Goal: Information Seeking & Learning: Learn about a topic

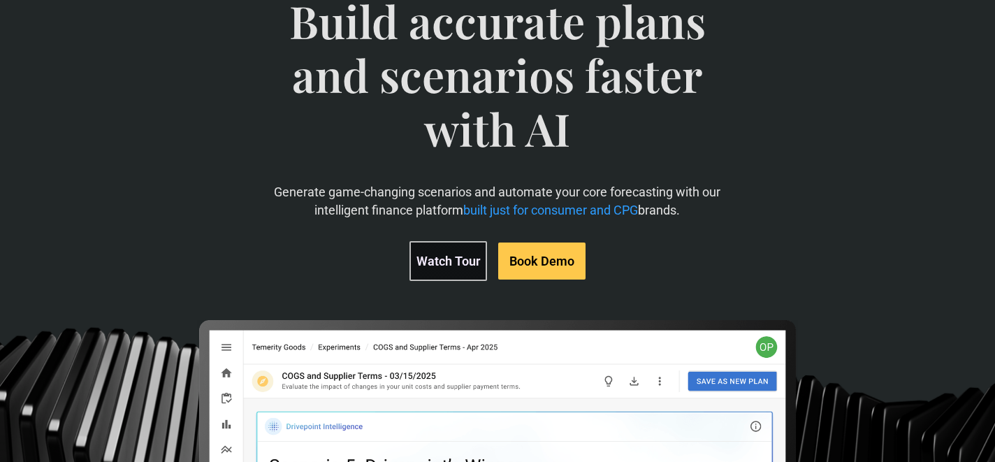
scroll to position [126, 0]
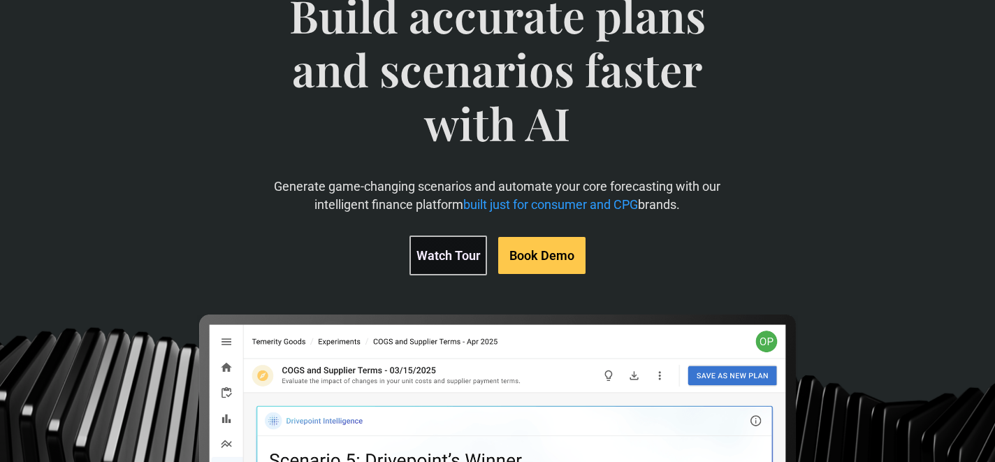
click at [437, 251] on link "Watch Tour" at bounding box center [448, 255] width 78 height 40
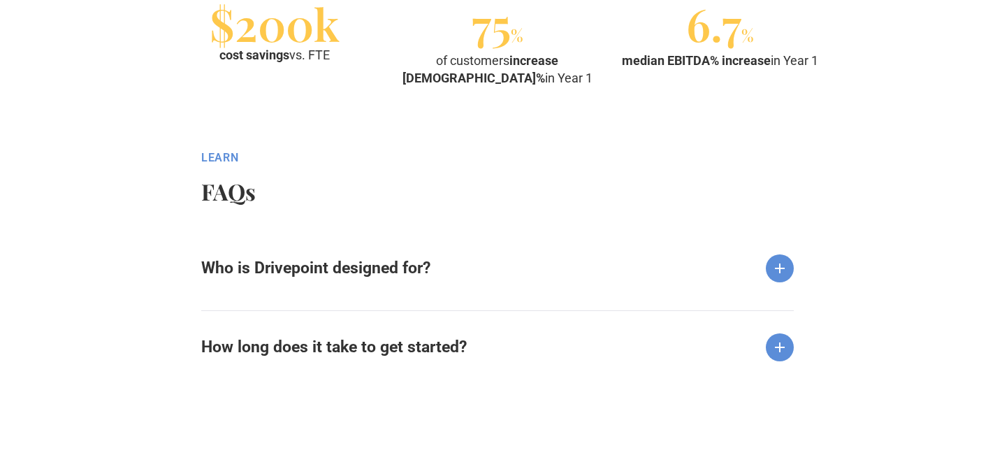
scroll to position [1660, 0]
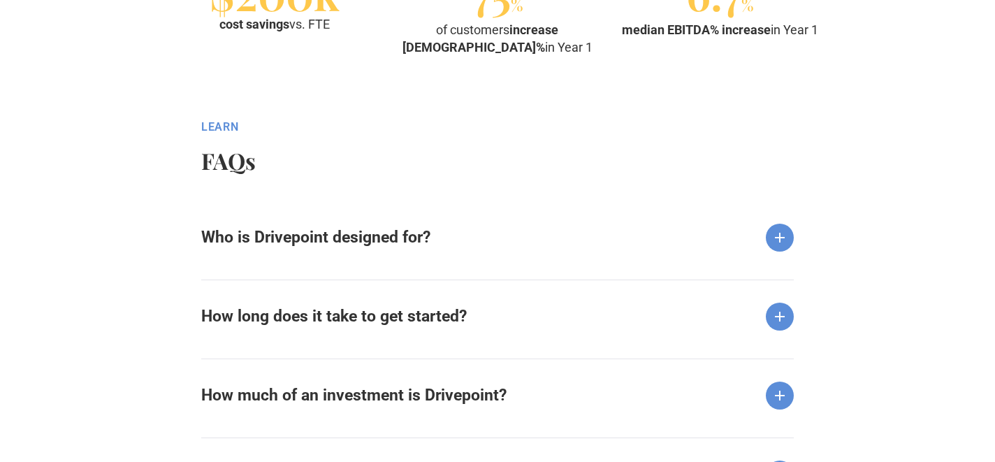
click at [268, 235] on strong "Who is Drivepoint designed for?" at bounding box center [315, 237] width 229 height 19
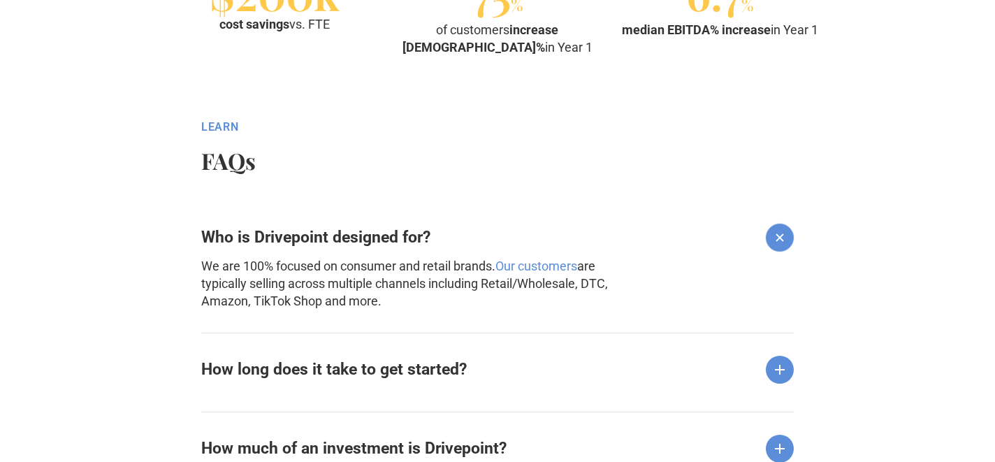
click at [365, 371] on strong "How long does it take to get started?" at bounding box center [333, 369] width 265 height 19
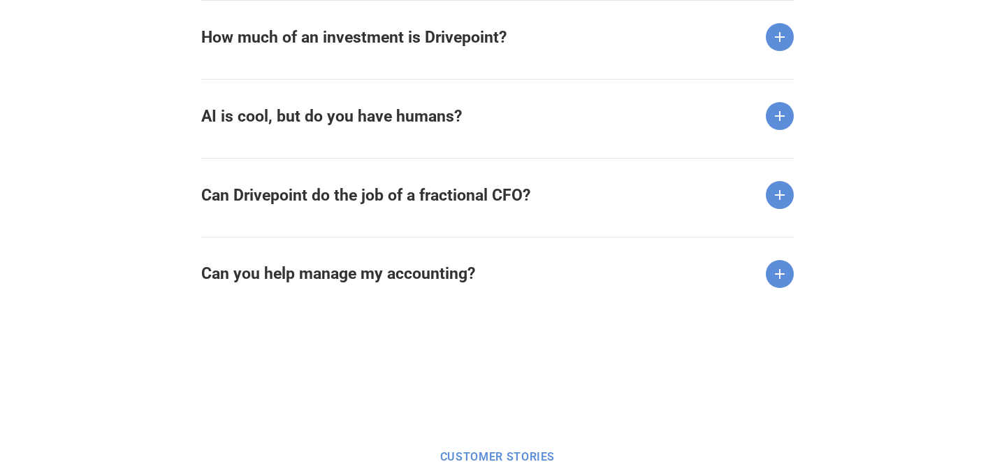
scroll to position [2142, 0]
click at [359, 41] on strong "How much of an investment is Drivepoint?" at bounding box center [353, 36] width 305 height 19
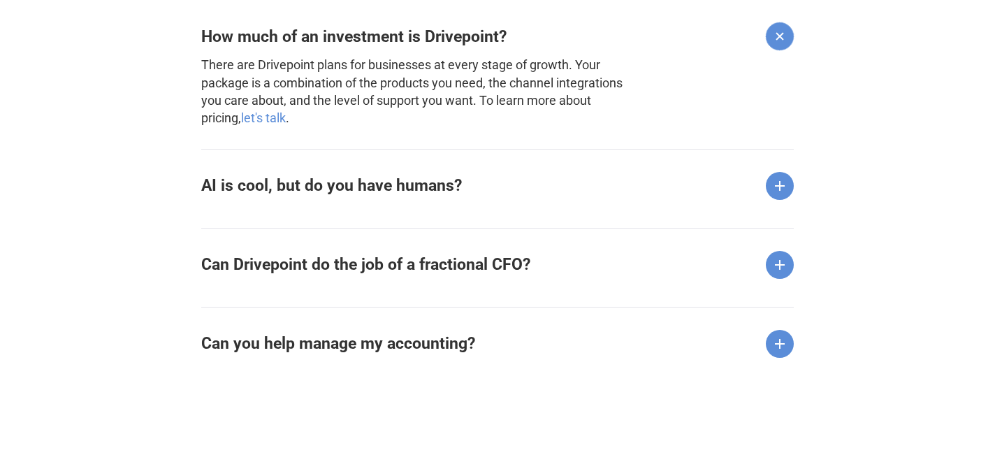
click at [379, 194] on strong "AI is cool, but do you have humans?" at bounding box center [331, 185] width 261 height 19
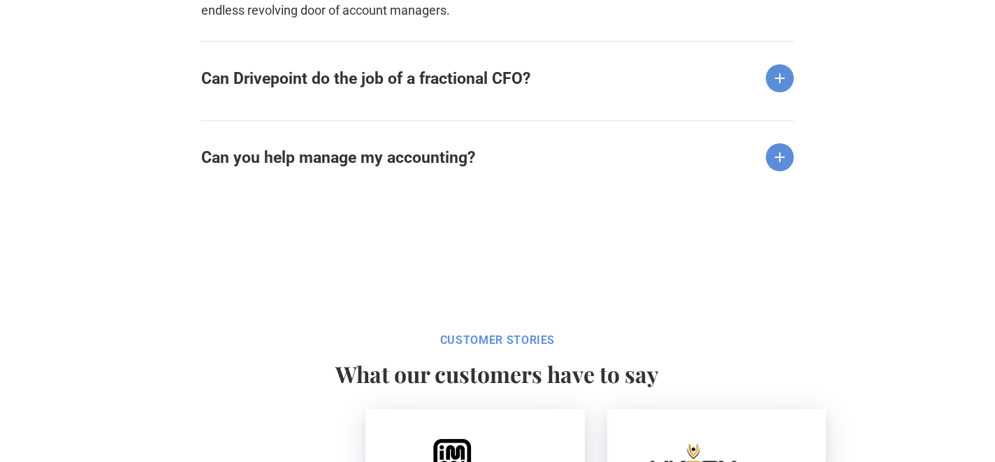
scroll to position [2410, 0]
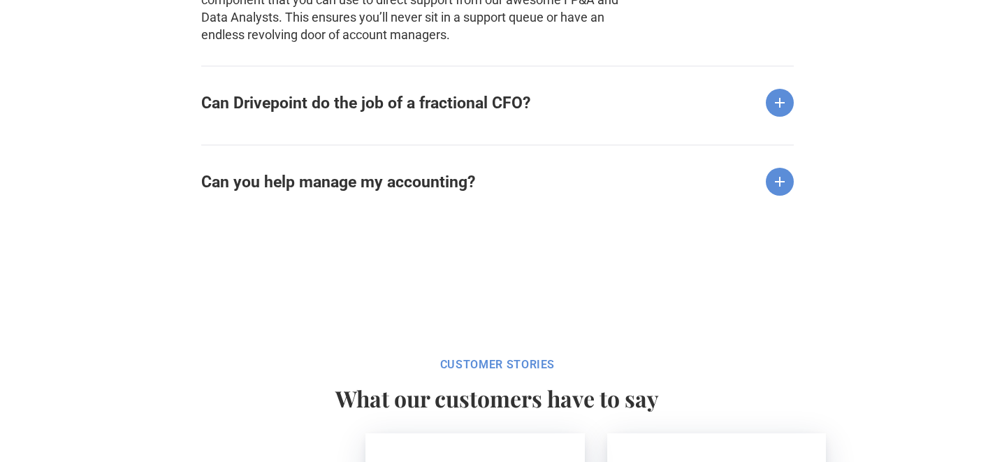
click at [335, 106] on strong "Can Drivepoint do the job of a fractional CFO?" at bounding box center [365, 103] width 329 height 19
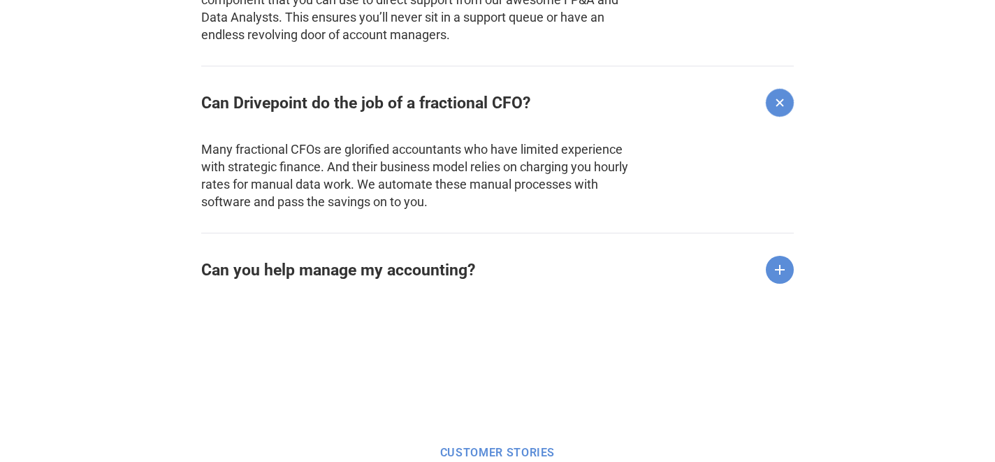
click at [286, 183] on p "Many fractional CFOs are glorified accountants who have limited experience with…" at bounding box center [422, 166] width 442 height 88
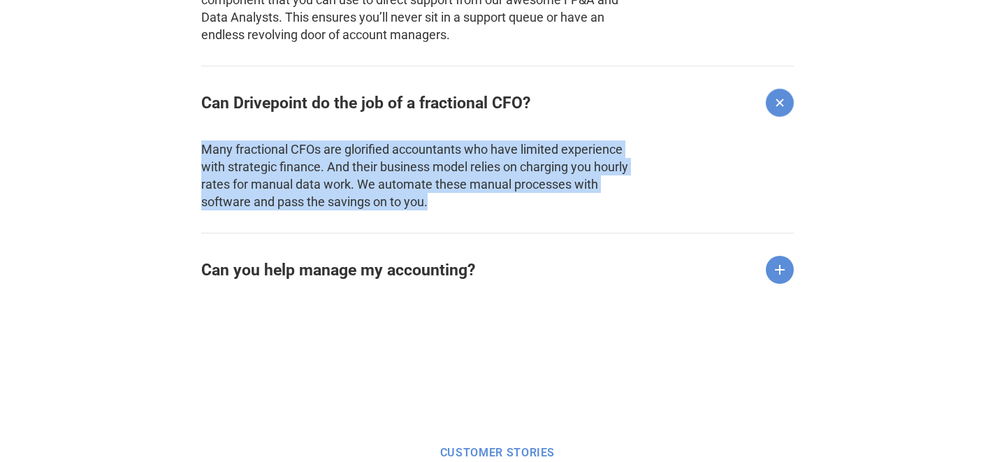
click at [286, 183] on p "Many fractional CFOs are glorified accountants who have limited experience with…" at bounding box center [422, 166] width 442 height 88
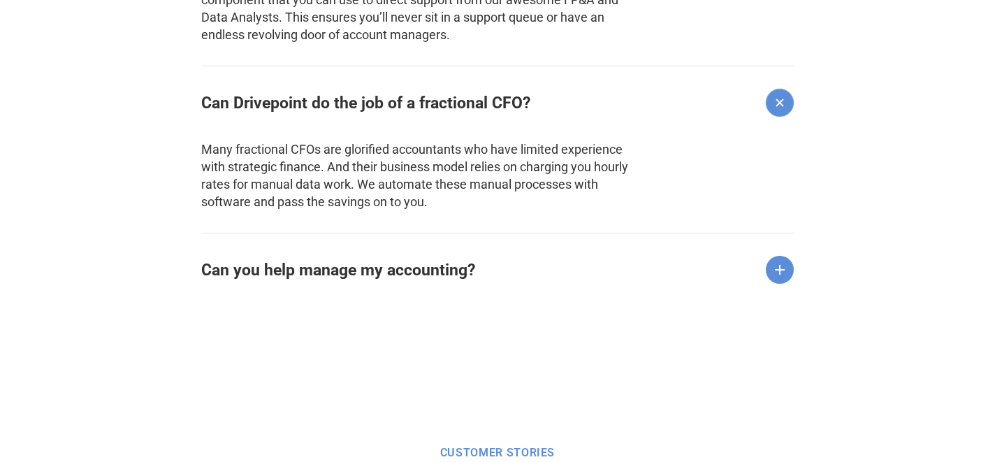
scroll to position [2521, 0]
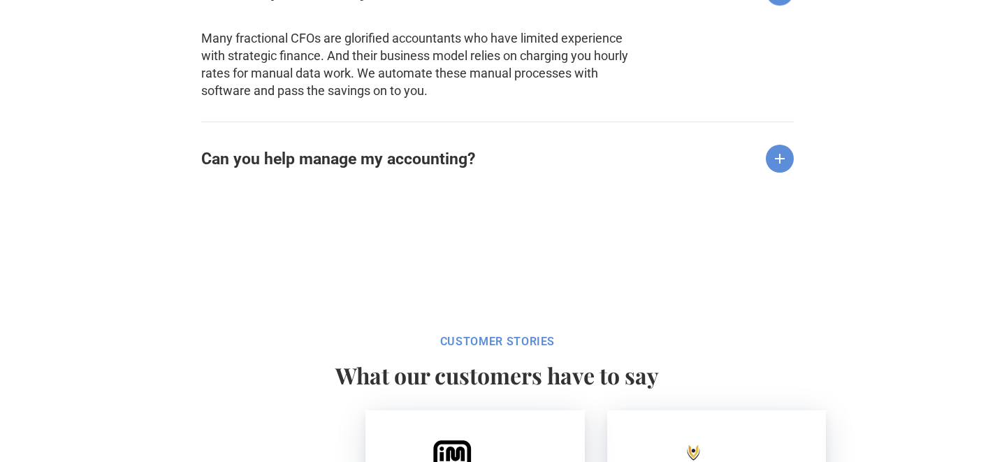
click at [323, 159] on strong "Can you help manage my accounting?" at bounding box center [338, 159] width 274 height 19
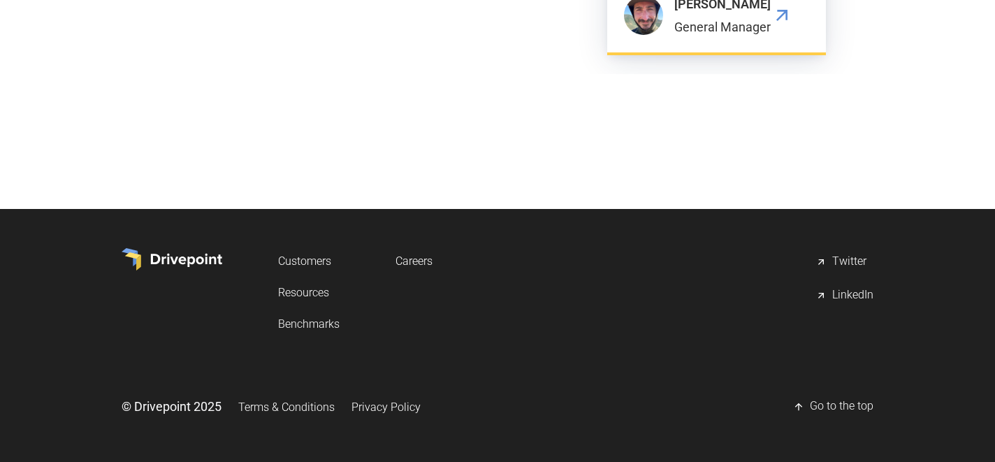
scroll to position [4622, 0]
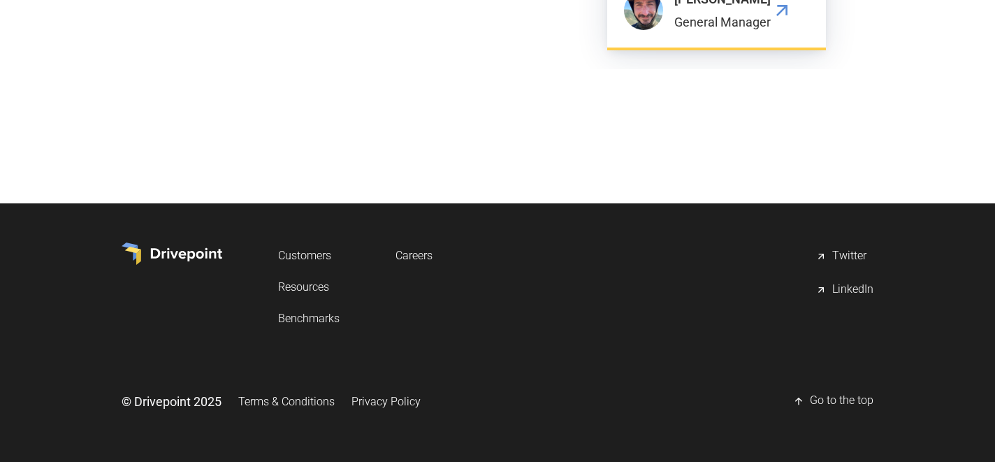
click at [835, 292] on div "LinkedIn" at bounding box center [852, 290] width 41 height 17
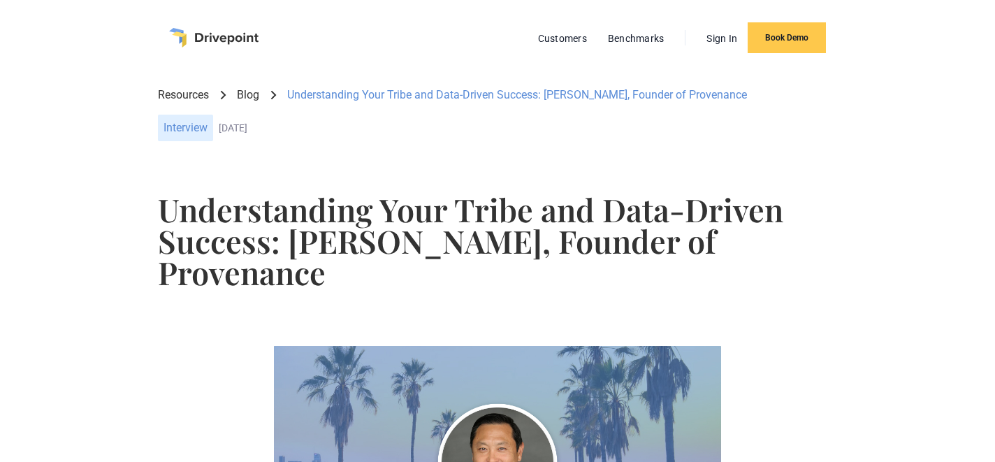
click at [247, 94] on link "Blog" at bounding box center [248, 94] width 22 height 15
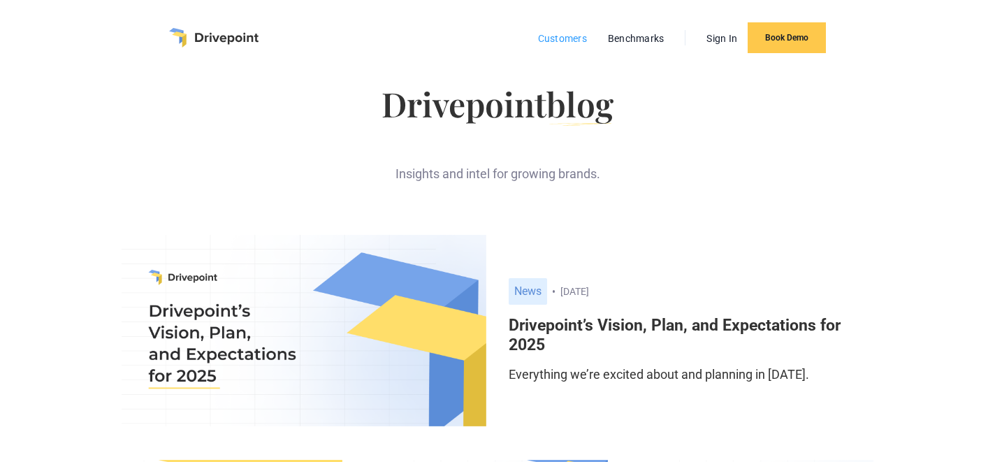
click at [563, 43] on link "Customers" at bounding box center [562, 38] width 63 height 18
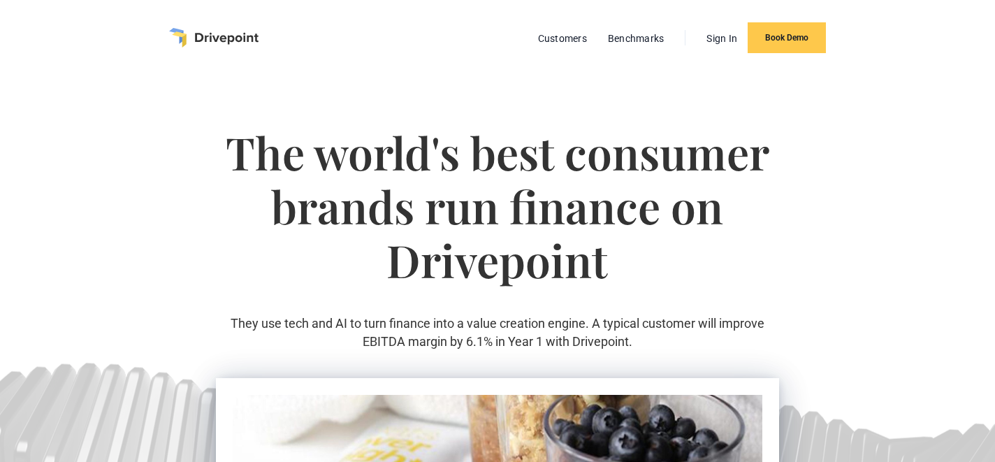
click at [208, 29] on img "home" at bounding box center [213, 38] width 89 height 20
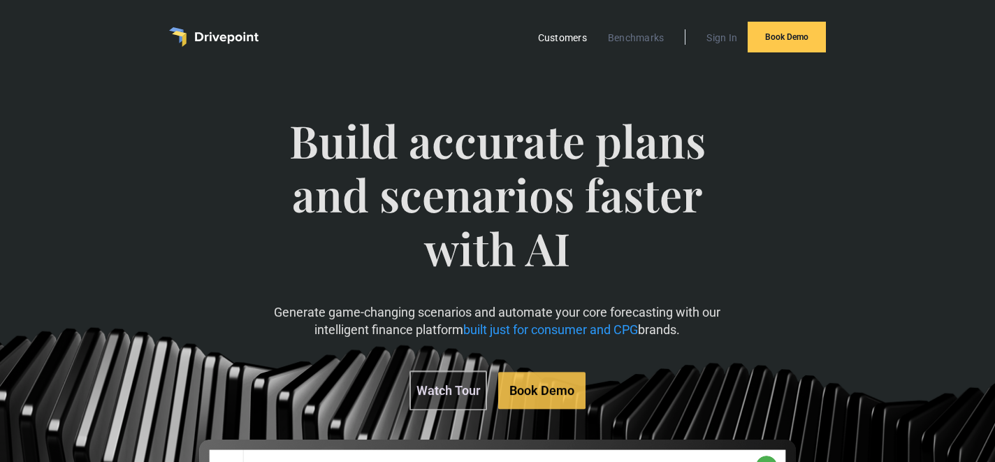
click at [549, 40] on link "Customers" at bounding box center [562, 38] width 63 height 18
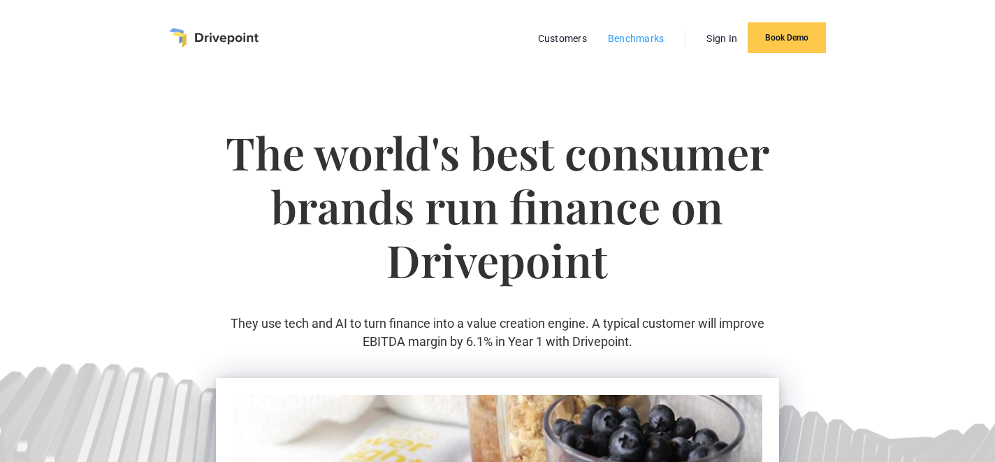
click at [623, 41] on link "Benchmarks" at bounding box center [636, 38] width 71 height 18
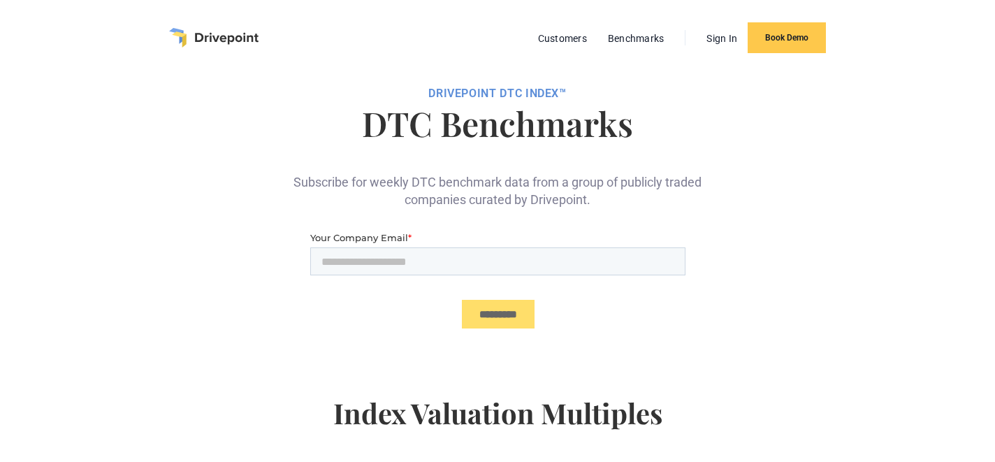
click at [404, 127] on h1 "DTC Benchmarks" at bounding box center [497, 123] width 751 height 34
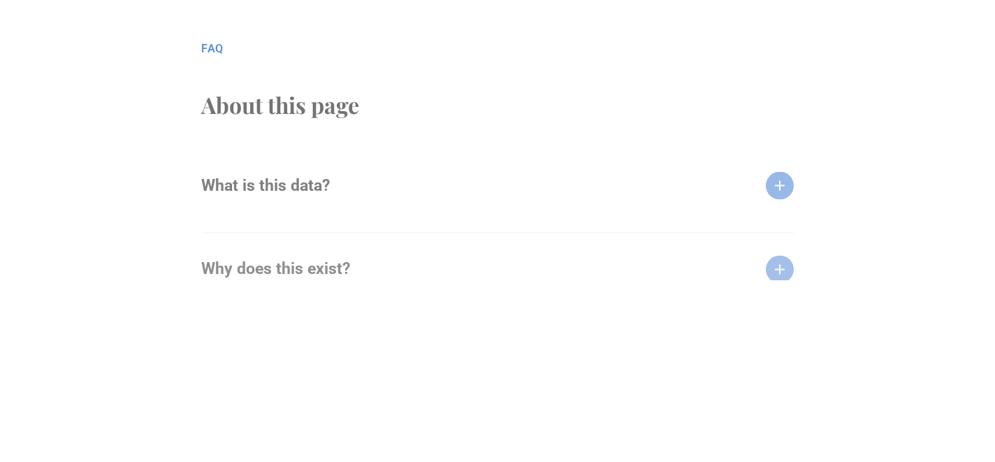
scroll to position [1472, 0]
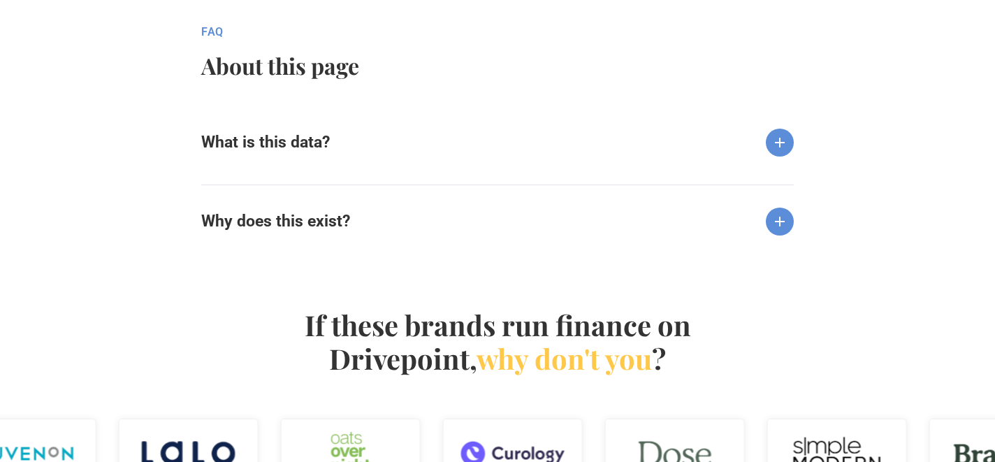
click at [298, 140] on h6 "What is this data?" at bounding box center [265, 143] width 129 height 20
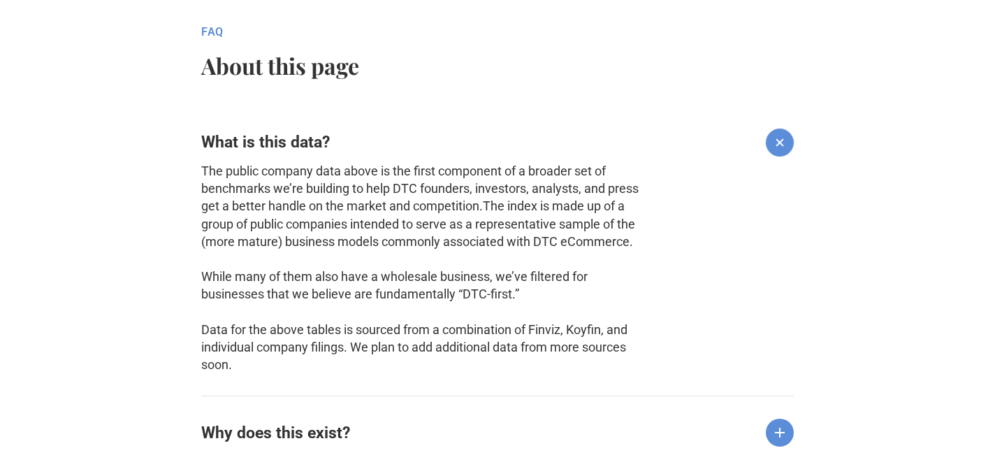
click at [298, 140] on h6 "What is this data?" at bounding box center [265, 143] width 129 height 20
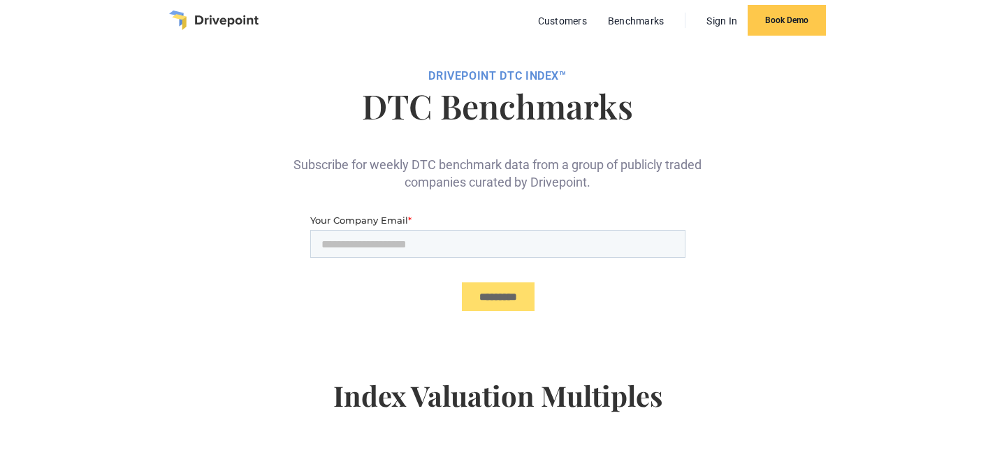
scroll to position [0, 0]
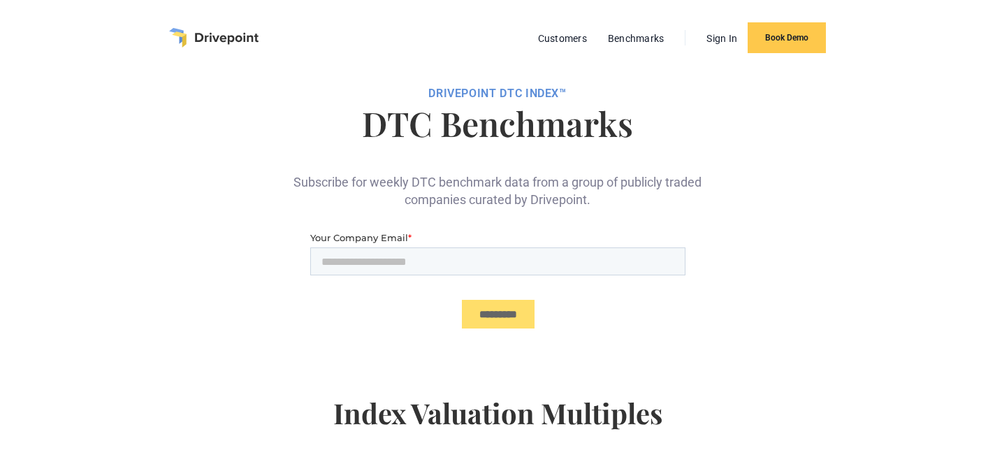
click at [232, 37] on img "home" at bounding box center [213, 38] width 89 height 20
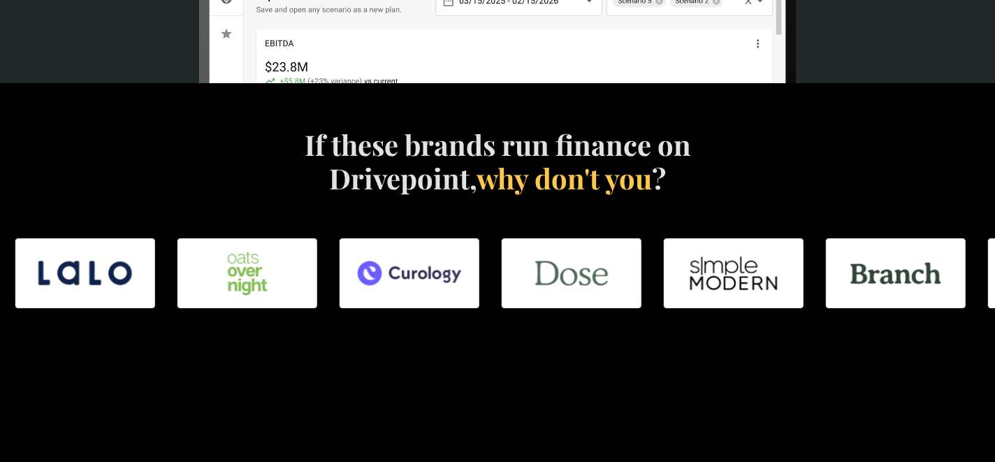
scroll to position [752, 0]
